Goal: Task Accomplishment & Management: Use online tool/utility

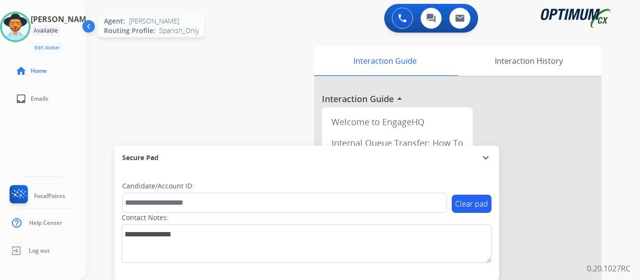
click at [29, 23] on img at bounding box center [15, 26] width 27 height 27
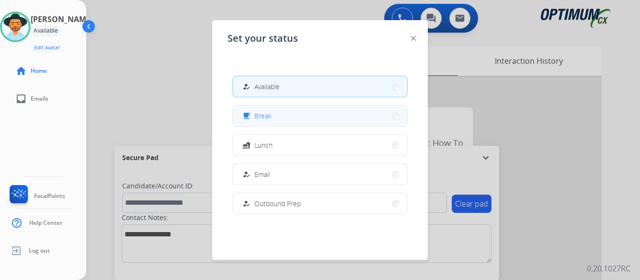
click at [313, 111] on button "free_breakfast Break" at bounding box center [320, 115] width 174 height 21
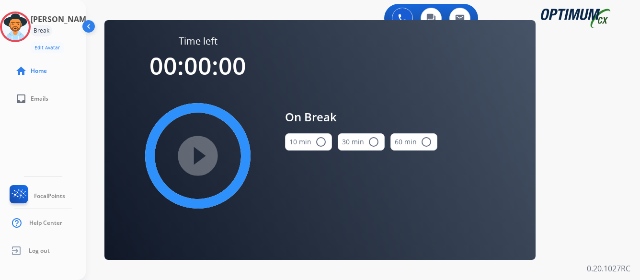
click at [319, 140] on mat-icon "radio_button_unchecked" at bounding box center [320, 141] width 11 height 11
click at [200, 156] on mat-icon "play_circle_filled" at bounding box center [197, 155] width 11 height 11
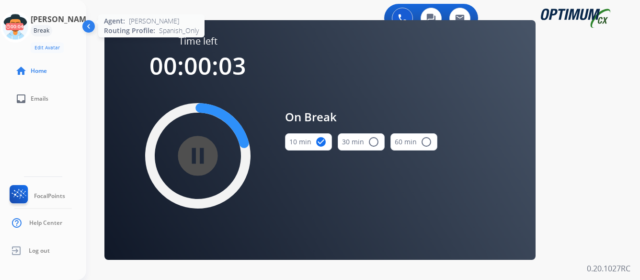
click at [31, 29] on icon at bounding box center [15, 26] width 31 height 31
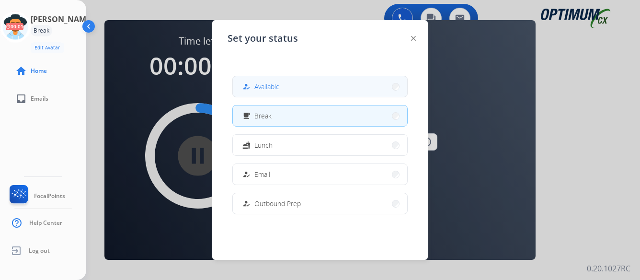
click at [300, 86] on button "how_to_reg Available" at bounding box center [320, 86] width 174 height 21
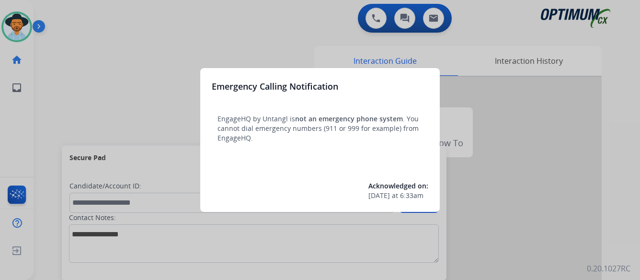
click at [555, 157] on div at bounding box center [320, 140] width 640 height 280
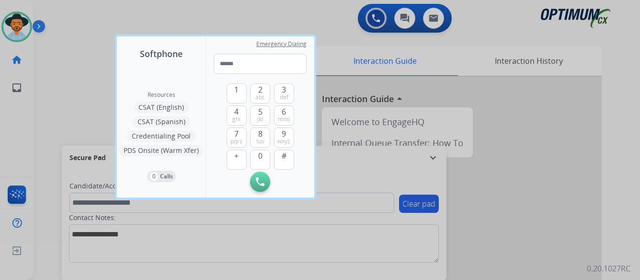
click at [555, 157] on div at bounding box center [320, 140] width 640 height 280
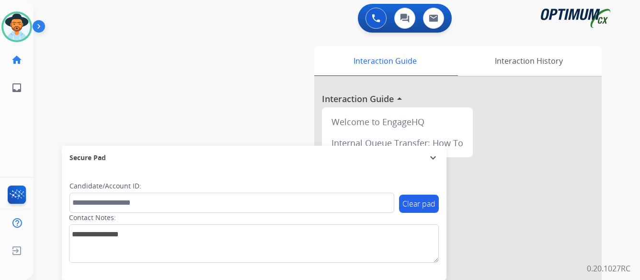
click at [36, 25] on img at bounding box center [41, 28] width 16 height 18
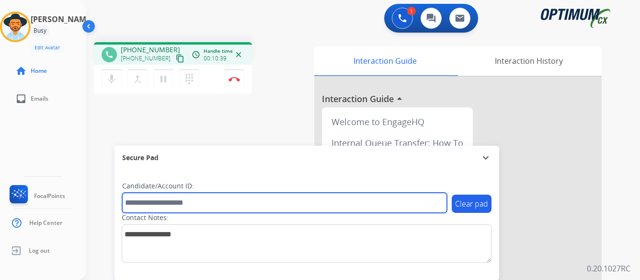
click at [258, 203] on input "text" at bounding box center [284, 202] width 325 height 20
type input "*******"
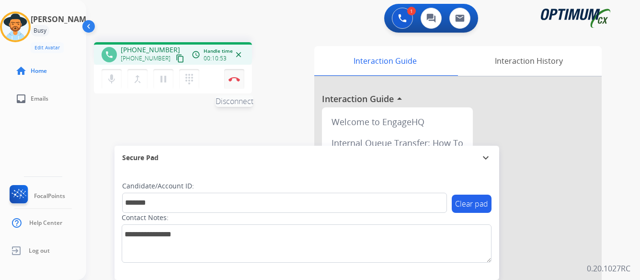
click at [234, 77] on img at bounding box center [233, 79] width 11 height 5
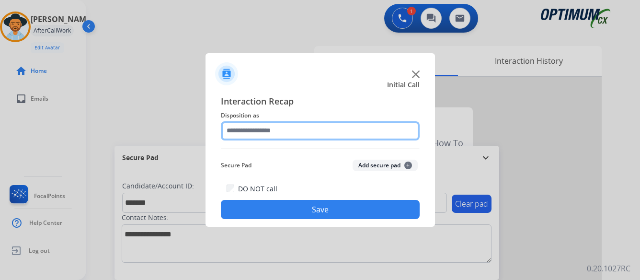
click at [320, 131] on input "text" at bounding box center [320, 130] width 199 height 19
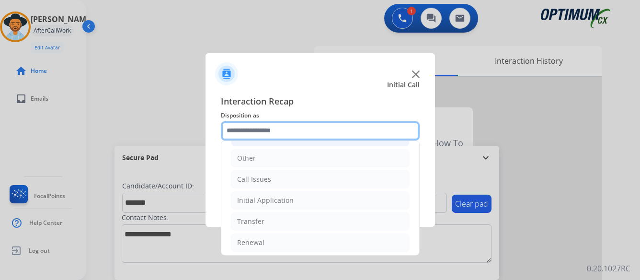
scroll to position [65, 0]
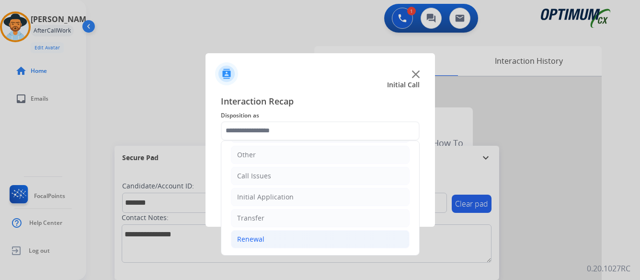
click at [242, 238] on div "Renewal" at bounding box center [250, 239] width 27 height 10
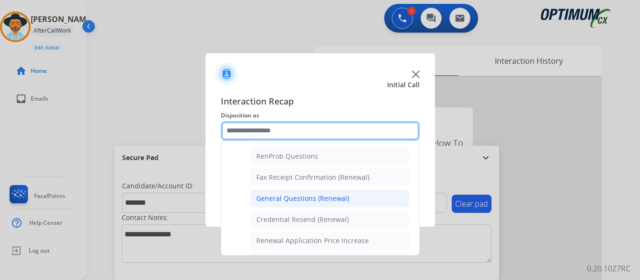
scroll to position [257, 0]
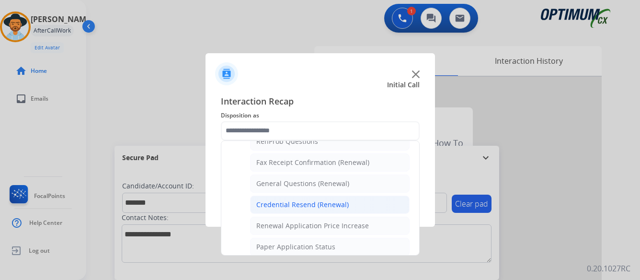
click at [322, 201] on div "Credential Resend (Renewal)" at bounding box center [302, 205] width 92 height 10
type input "**********"
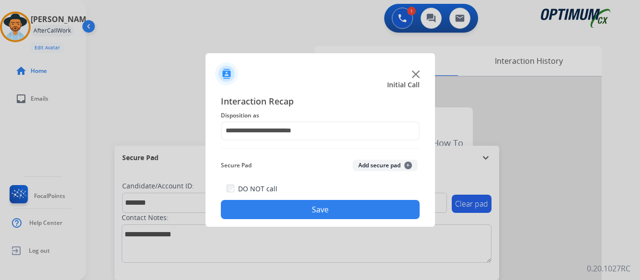
click at [321, 208] on button "Save" at bounding box center [320, 209] width 199 height 19
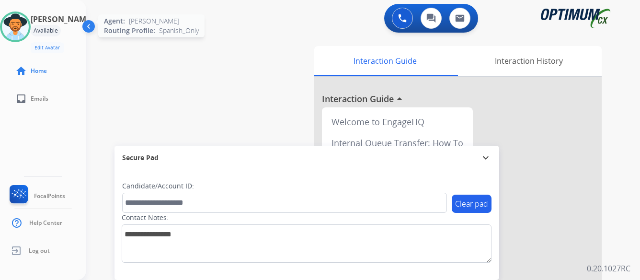
click at [29, 28] on img at bounding box center [15, 26] width 27 height 27
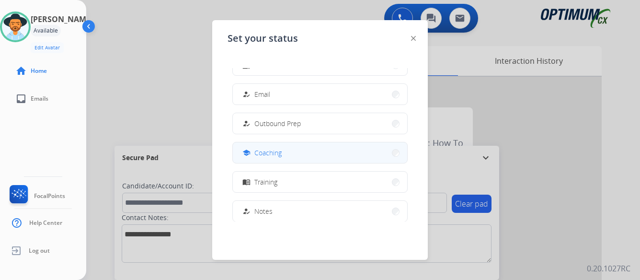
scroll to position [96, 0]
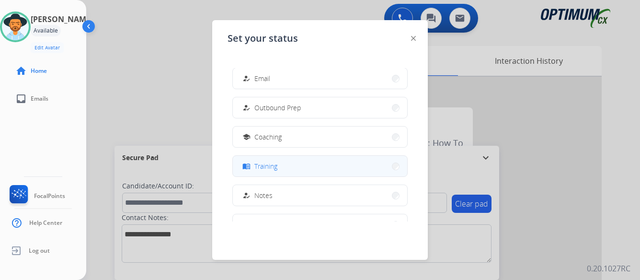
click at [306, 164] on button "menu_book Training" at bounding box center [320, 166] width 174 height 21
